Goal: Find specific page/section: Find specific page/section

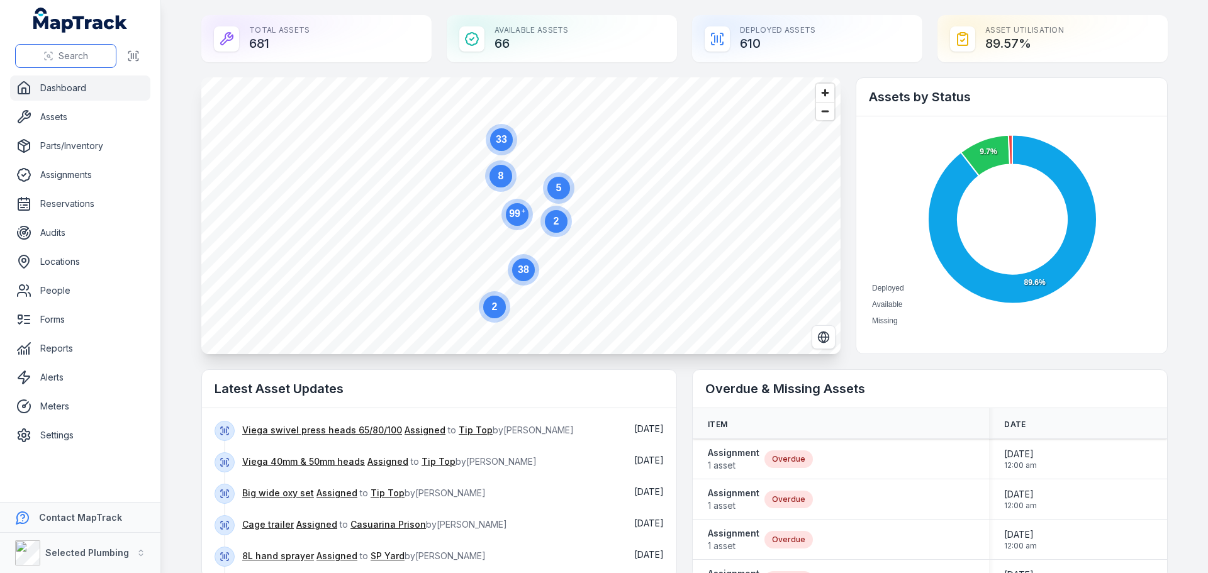
drag, startPoint x: 0, startPoint y: 0, endPoint x: 54, endPoint y: 48, distance: 72.6
click at [54, 48] on button "Search" at bounding box center [65, 56] width 101 height 24
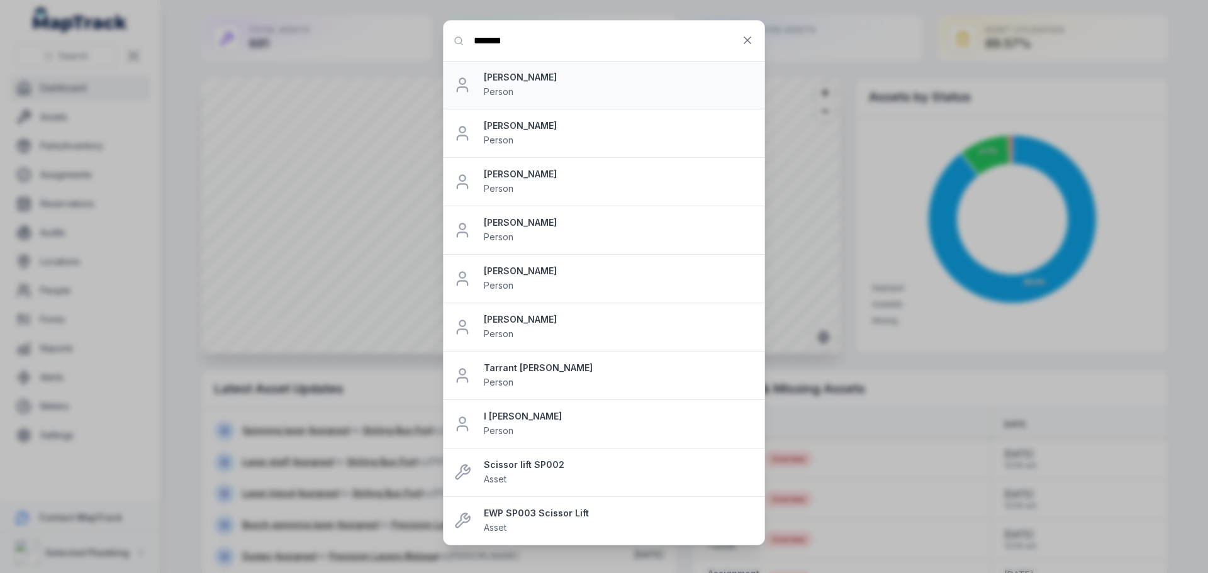
type input "*******"
click at [537, 82] on strong "[PERSON_NAME]" at bounding box center [619, 77] width 271 height 13
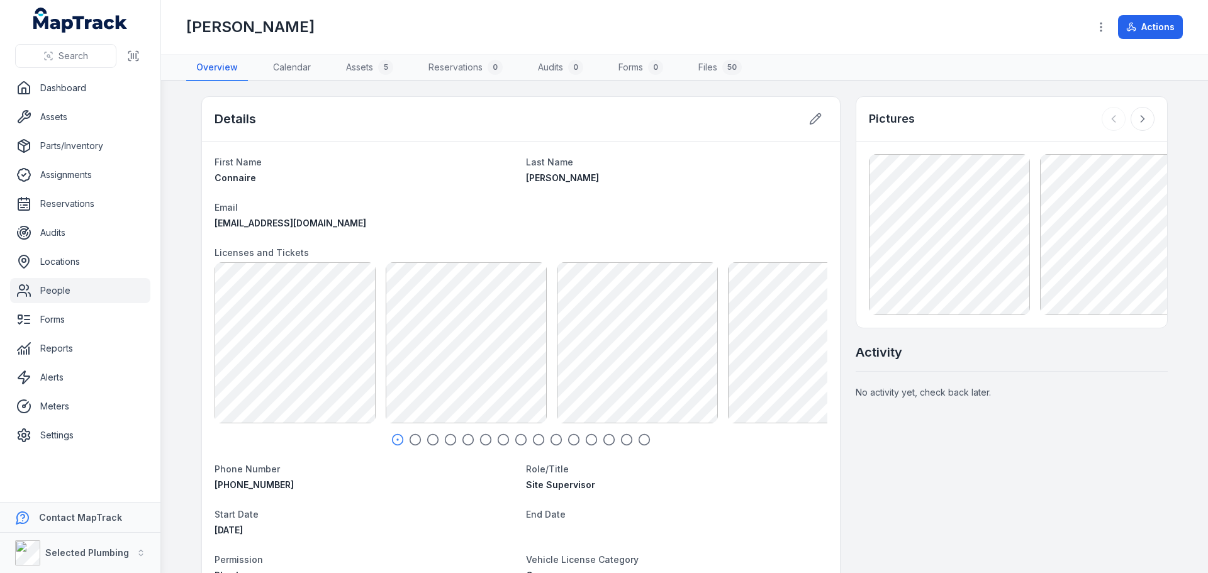
scroll to position [83, 0]
click at [409, 440] on icon "button" at bounding box center [415, 440] width 13 height 13
click at [427, 442] on icon "button" at bounding box center [433, 440] width 13 height 13
click at [444, 439] on icon "button" at bounding box center [450, 440] width 13 height 13
click at [463, 440] on icon "button" at bounding box center [468, 440] width 13 height 13
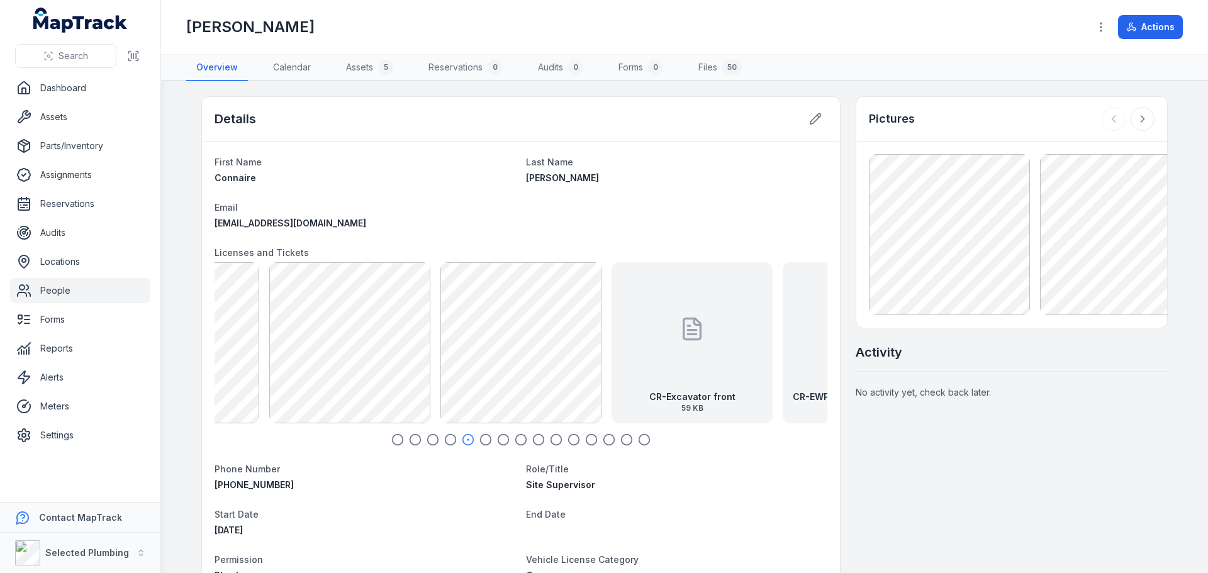
click at [480, 440] on icon "button" at bounding box center [486, 440] width 13 height 13
click at [688, 347] on div at bounding box center [692, 328] width 25 height 113
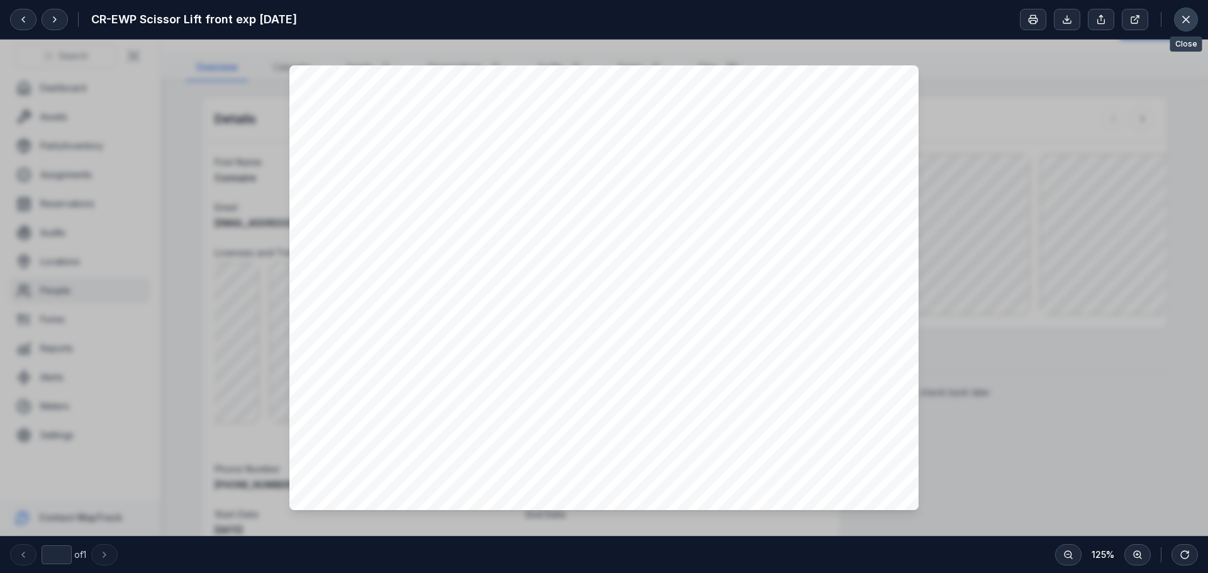
click at [1187, 20] on icon at bounding box center [1186, 19] width 6 height 6
